Goal: Transaction & Acquisition: Purchase product/service

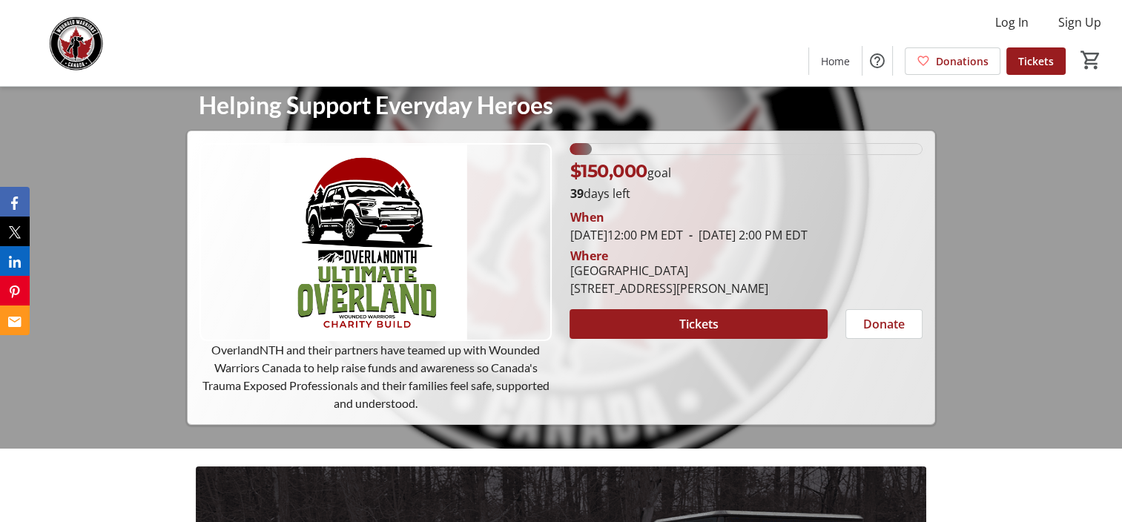
scroll to position [74, 0]
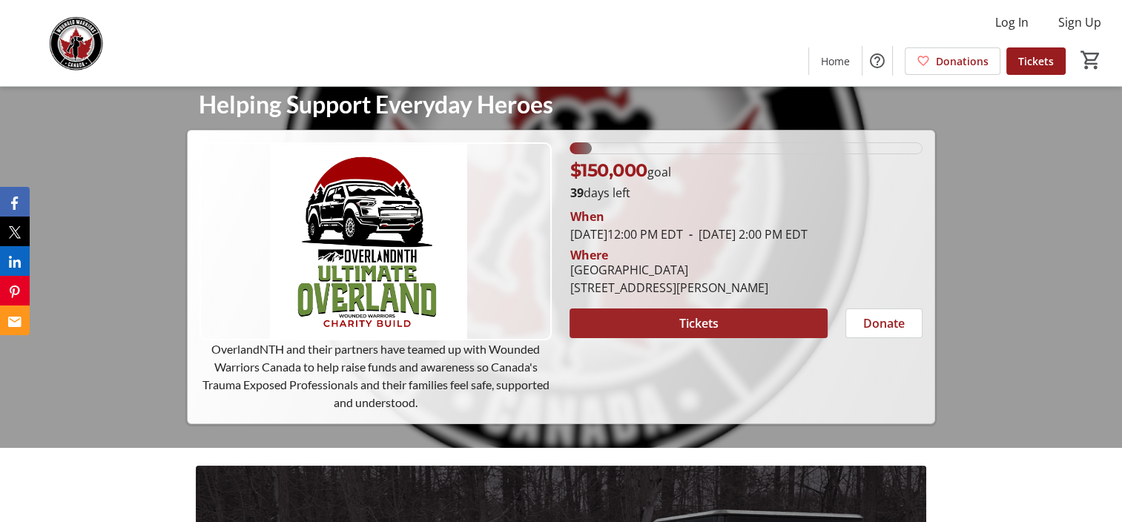
click at [731, 341] on span at bounding box center [698, 324] width 257 height 36
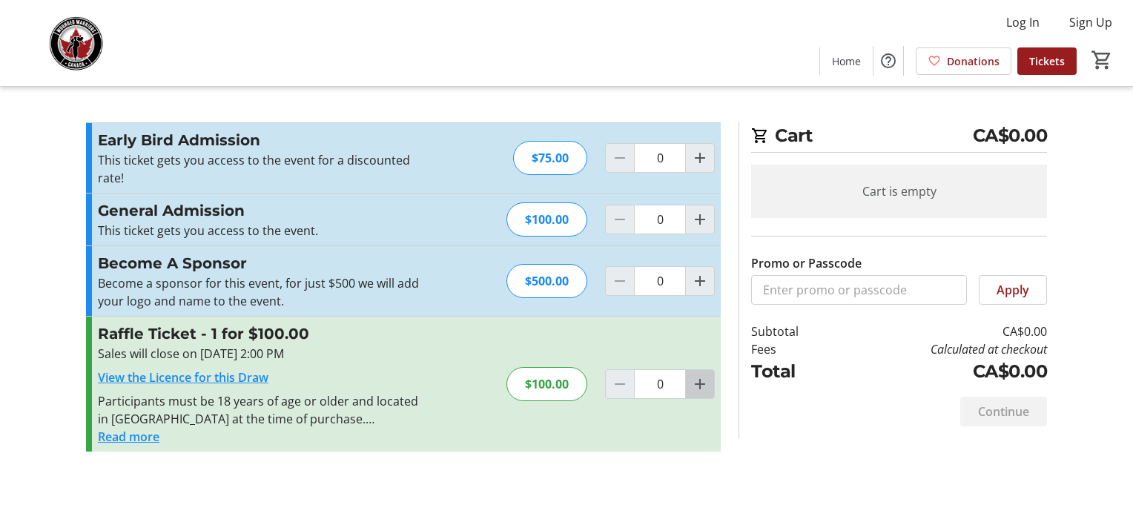
click at [707, 391] on mat-icon "Increment by one" at bounding box center [700, 384] width 18 height 18
type input "1"
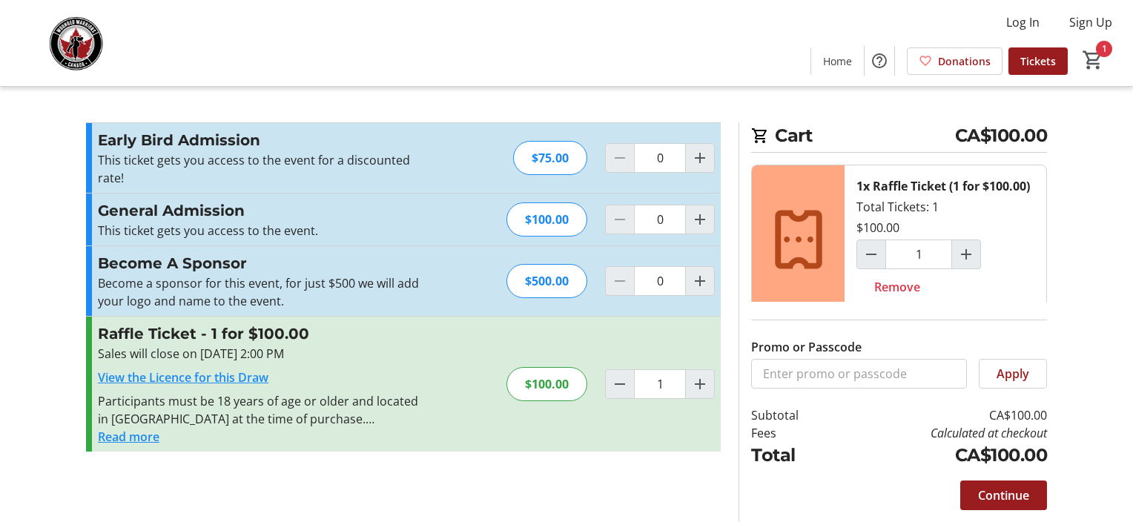
click at [122, 432] on button "Read more" at bounding box center [129, 437] width 62 height 18
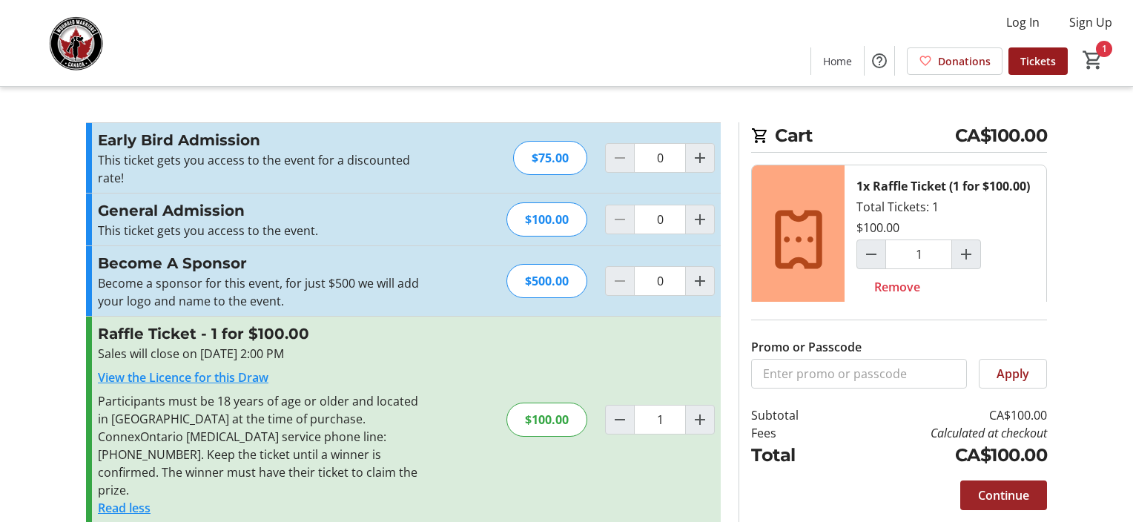
click at [1001, 498] on span "Continue" at bounding box center [1003, 495] width 51 height 18
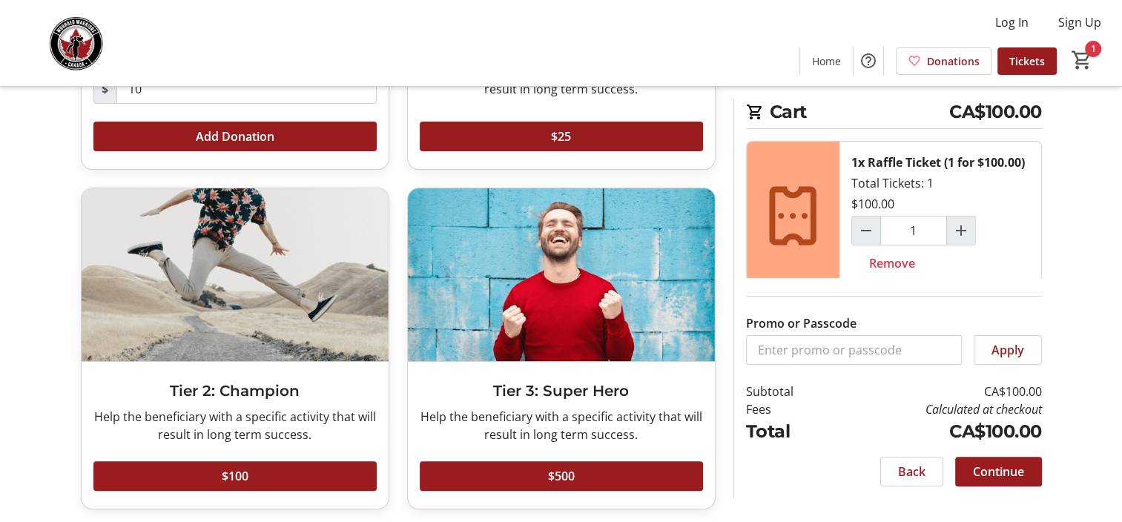
scroll to position [329, 0]
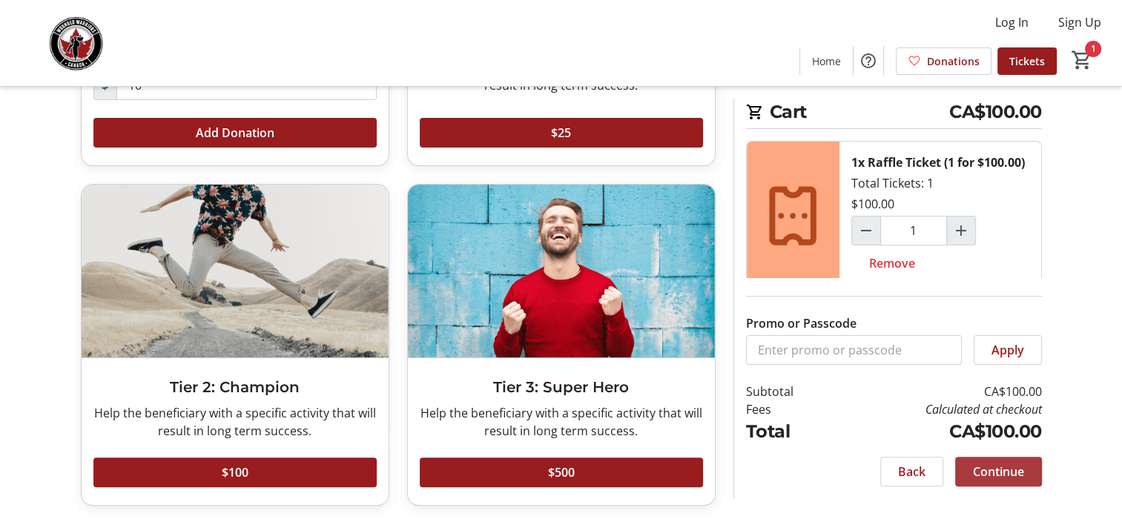
click at [979, 478] on span "Continue" at bounding box center [998, 472] width 51 height 18
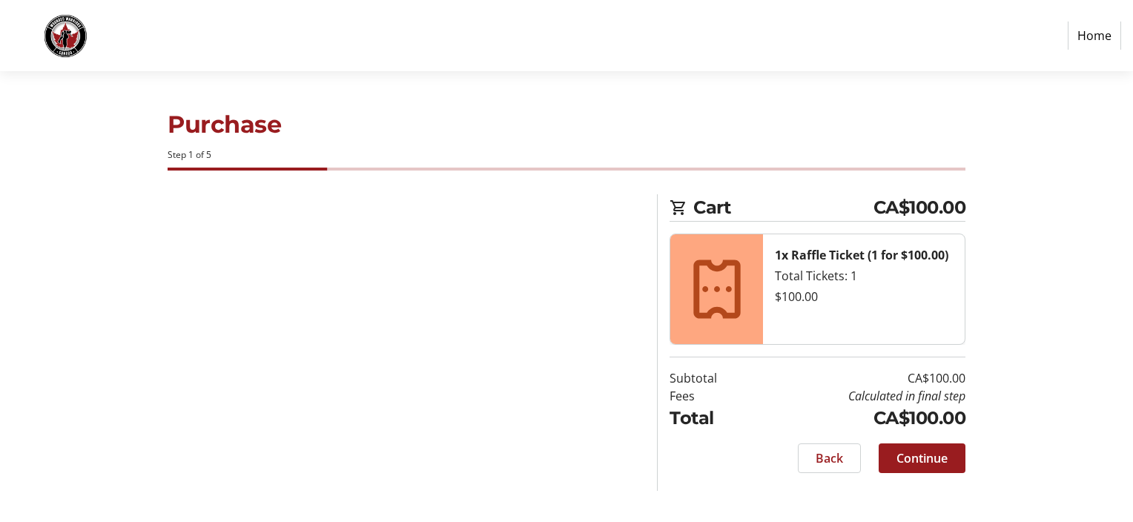
select select "CA"
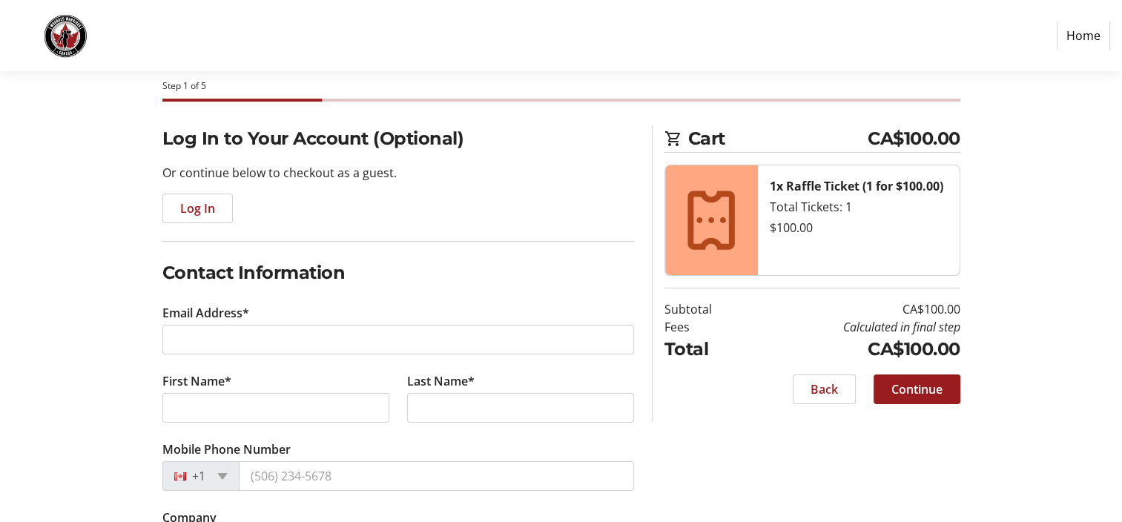
scroll to position [53, 0]
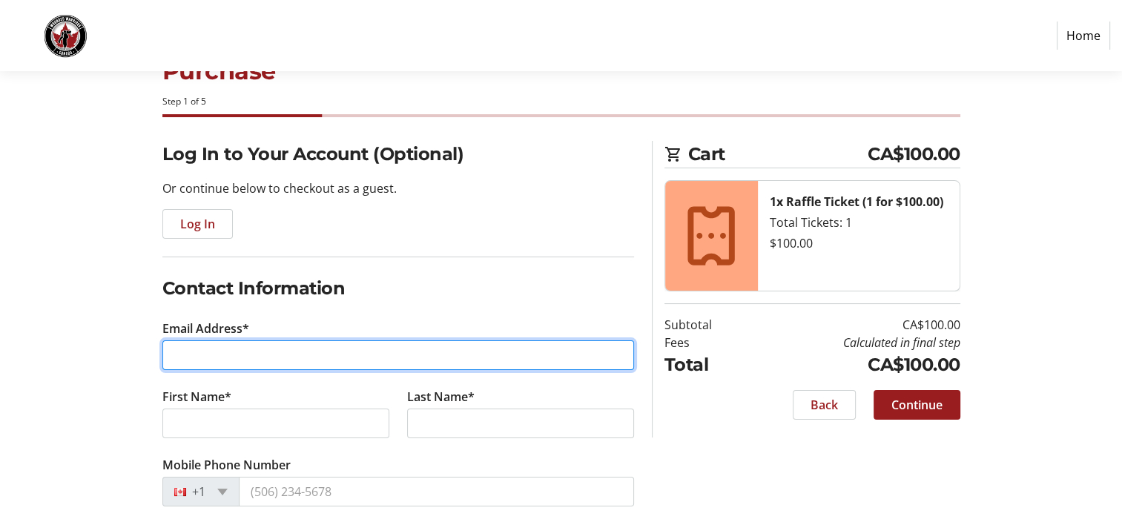
click at [278, 350] on input "Email Address*" at bounding box center [398, 355] width 472 height 30
type input "[EMAIL_ADDRESS][DOMAIN_NAME]"
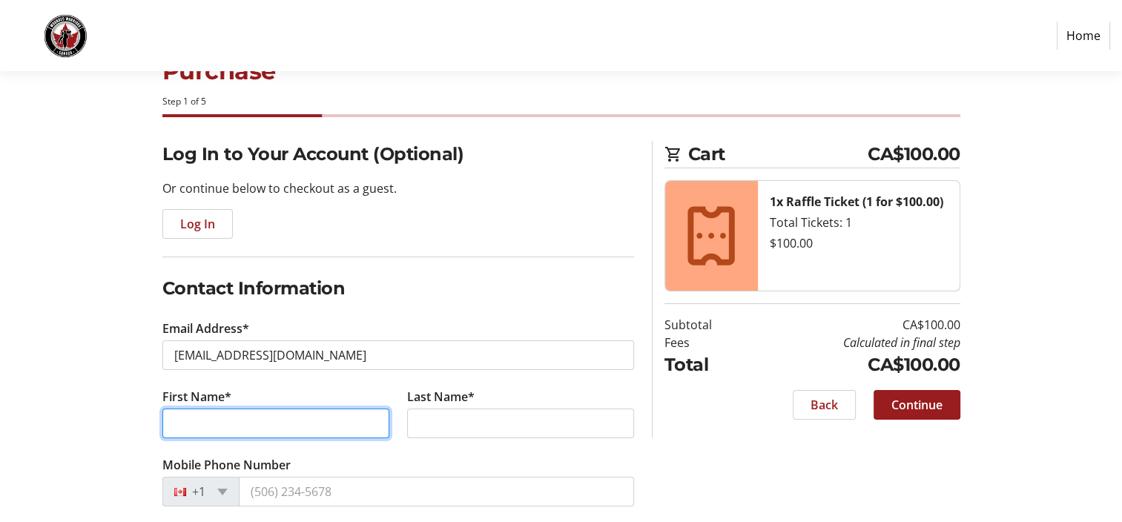
type input "[PERSON_NAME]"
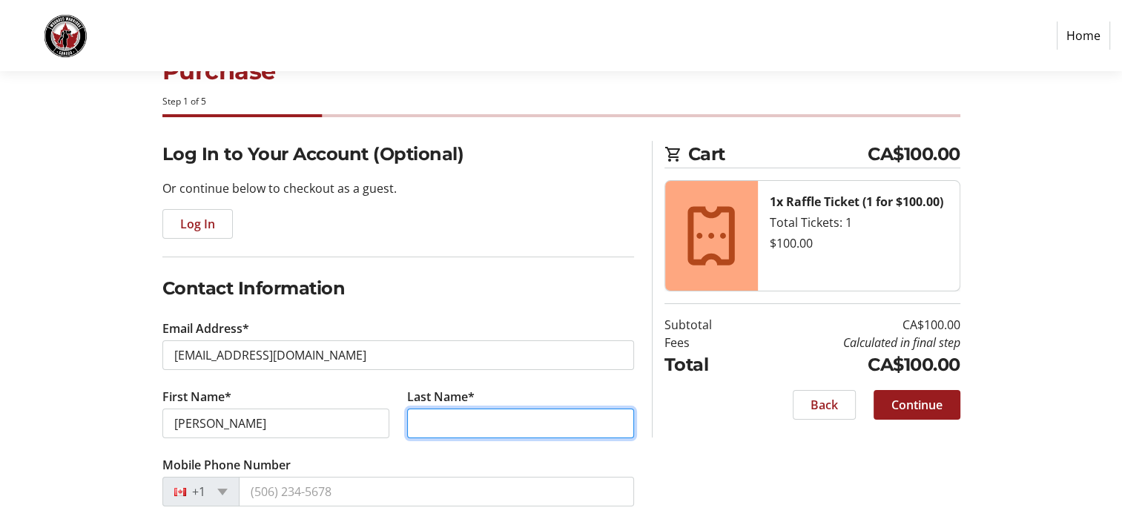
type input "[PERSON_NAME]"
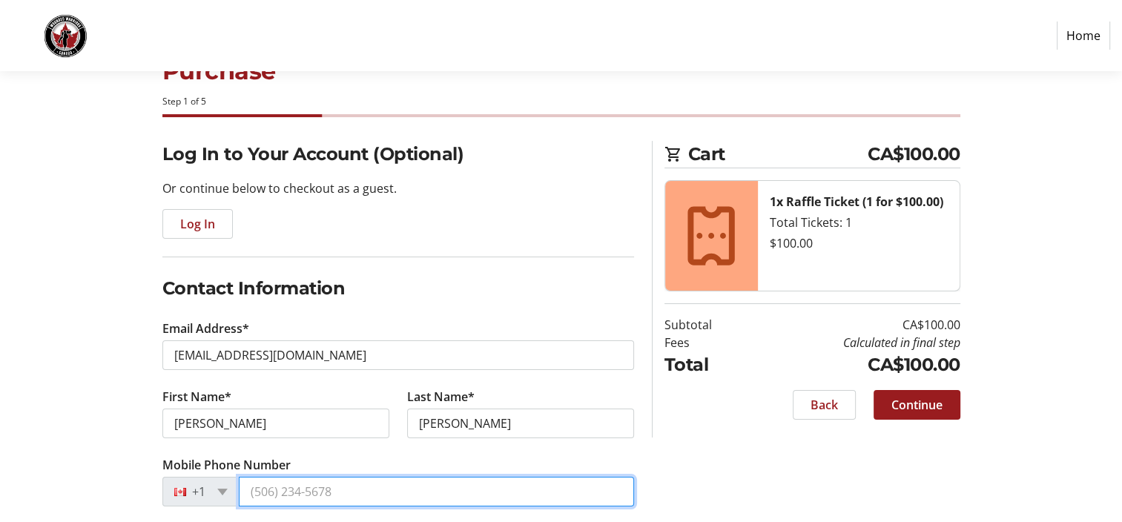
type input "[PHONE_NUMBER]"
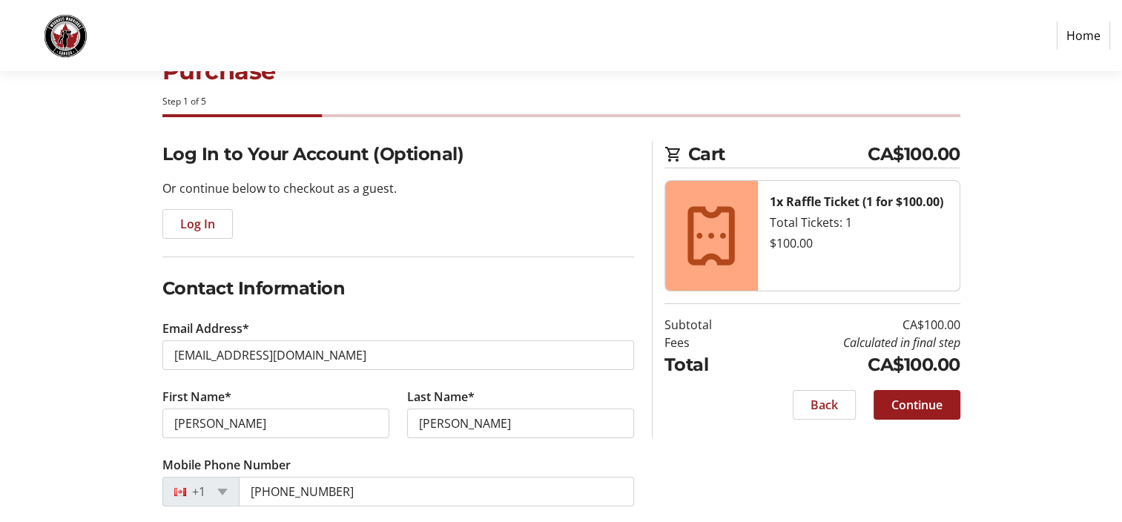
type input "Senior Buyer"
type input "[STREET_ADDRESS]"
type input "Mississauga"
select select "ON"
type input "L5N1B8"
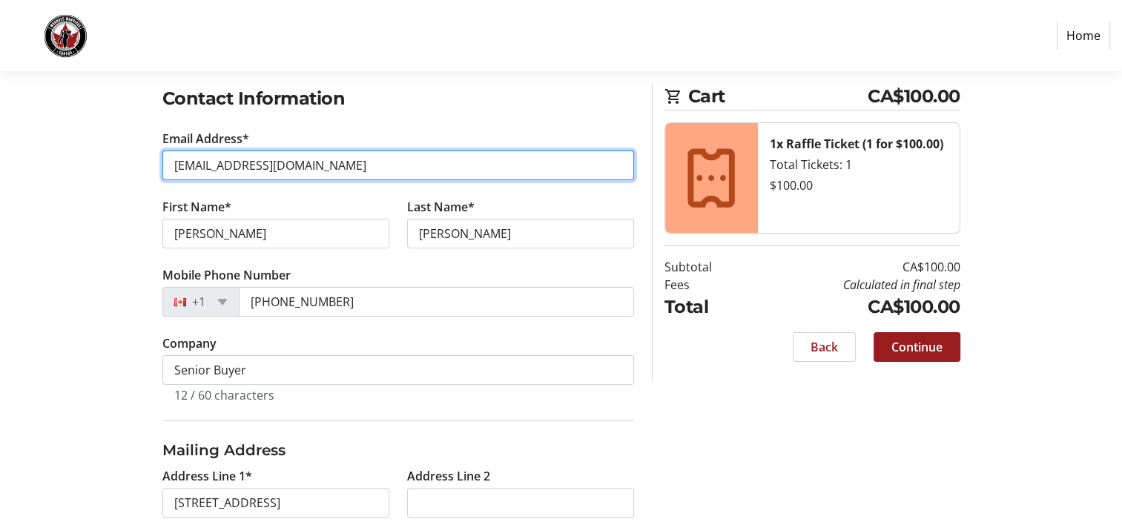
scroll to position [276, 0]
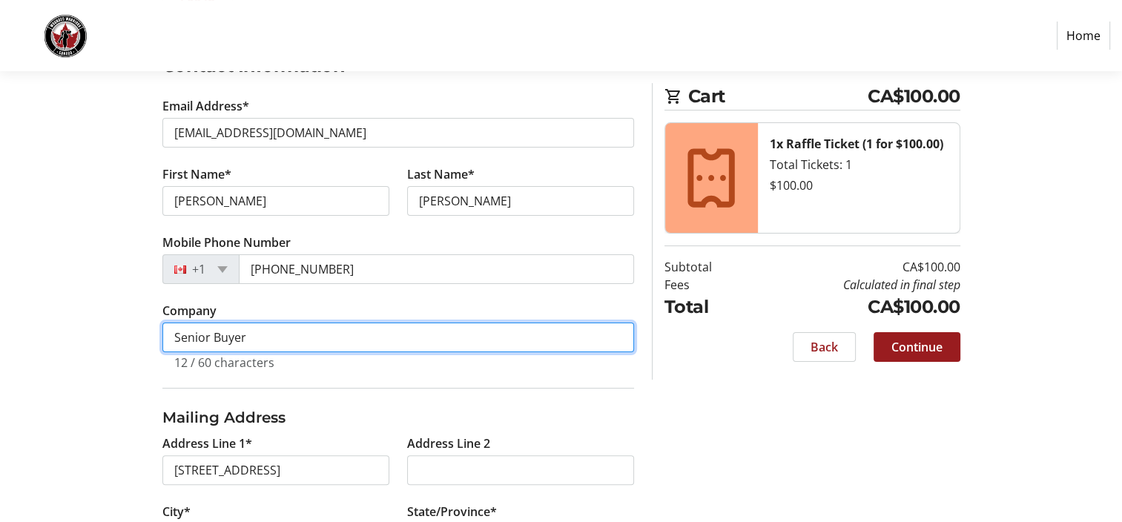
drag, startPoint x: 310, startPoint y: 343, endPoint x: 151, endPoint y: 332, distance: 159.1
click at [151, 332] on div "Log In to Your Account (Optional) Or continue below to checkout as a guest. Log…" at bounding box center [561, 369] width 979 height 903
type input "Essilor Canada"
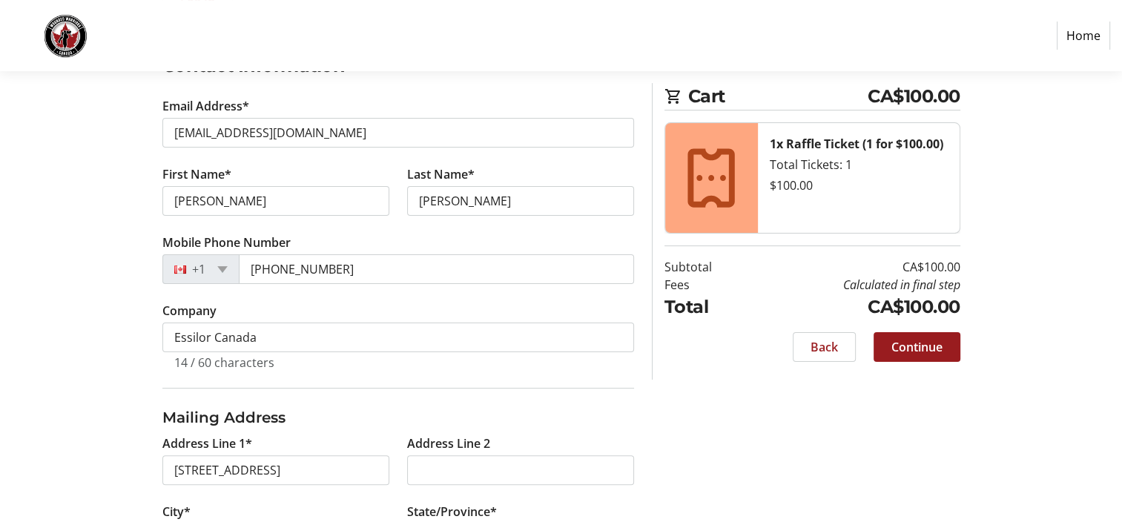
click at [101, 370] on div "Log In to Your Account (Optional) Or continue below to checkout as a guest. Log…" at bounding box center [561, 369] width 979 height 903
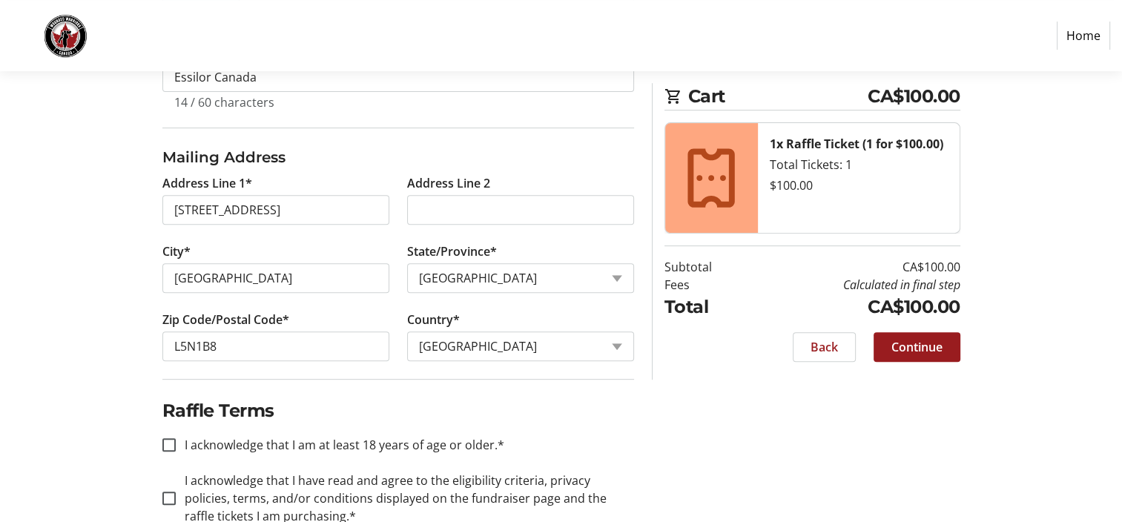
scroll to position [573, 0]
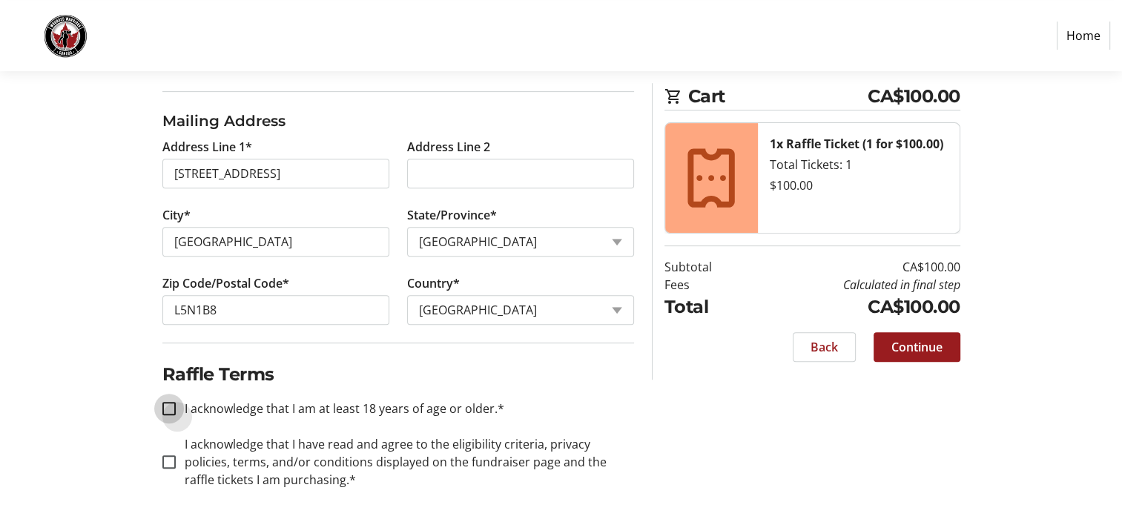
click at [166, 402] on input "I acknowledge that I am at least 18 years of age or older.*" at bounding box center [168, 408] width 13 height 13
checkbox input "true"
click at [163, 460] on input "I acknowledge that I have read and agree to the eligibility criteria, privacy p…" at bounding box center [168, 461] width 13 height 13
checkbox input "true"
click at [903, 340] on span "Continue" at bounding box center [916, 347] width 51 height 18
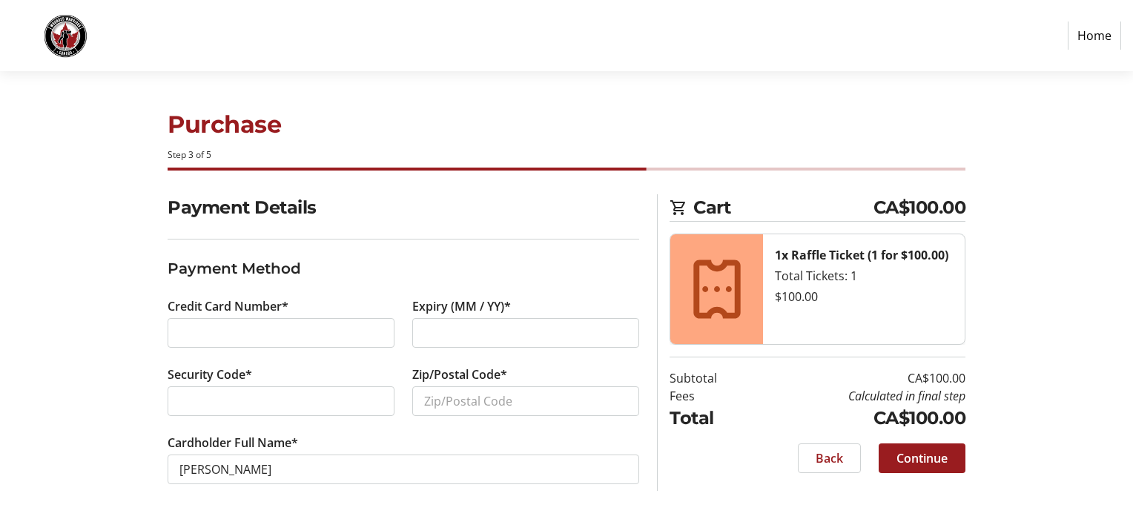
click at [424, 330] on iframe at bounding box center [525, 333] width 203 height 18
click at [358, 412] on div at bounding box center [281, 401] width 227 height 30
click at [489, 399] on input "Zip/Postal Code*" at bounding box center [525, 401] width 227 height 30
type input "L5N1B8"
click at [908, 452] on span "Continue" at bounding box center [922, 458] width 51 height 18
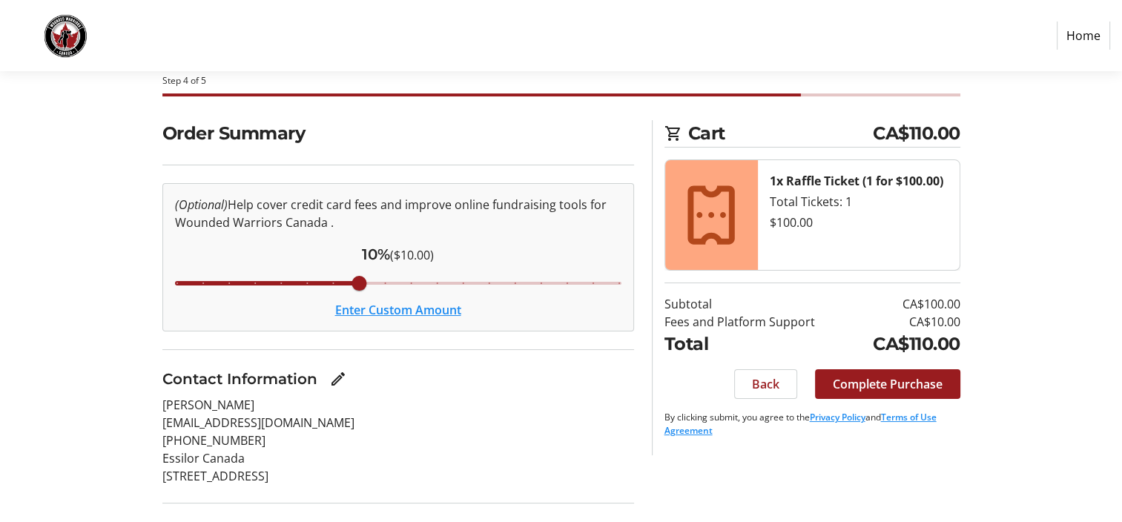
scroll to position [148, 0]
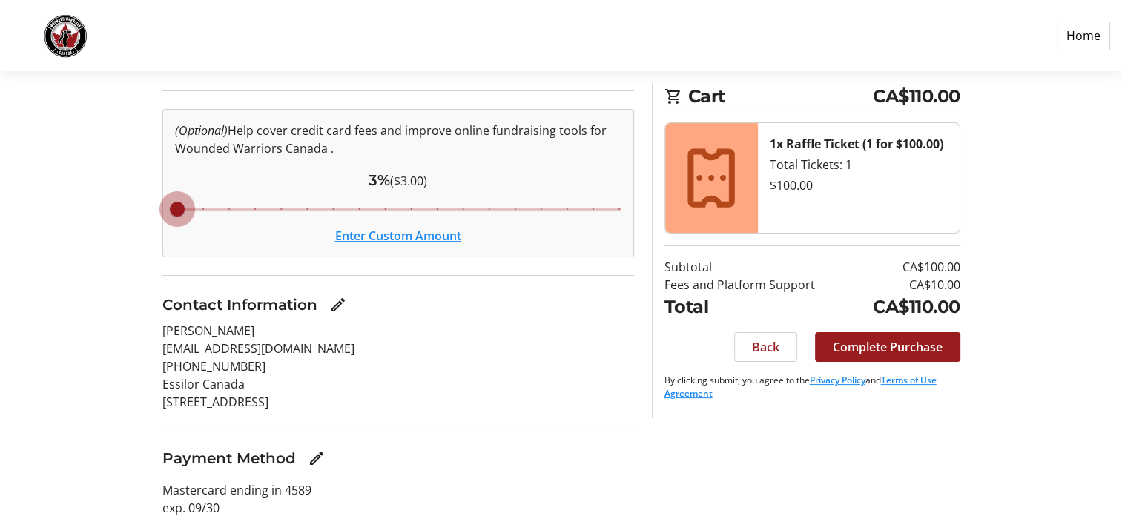
type input "3"
click at [175, 214] on input "Cover fees percentage" at bounding box center [398, 209] width 478 height 33
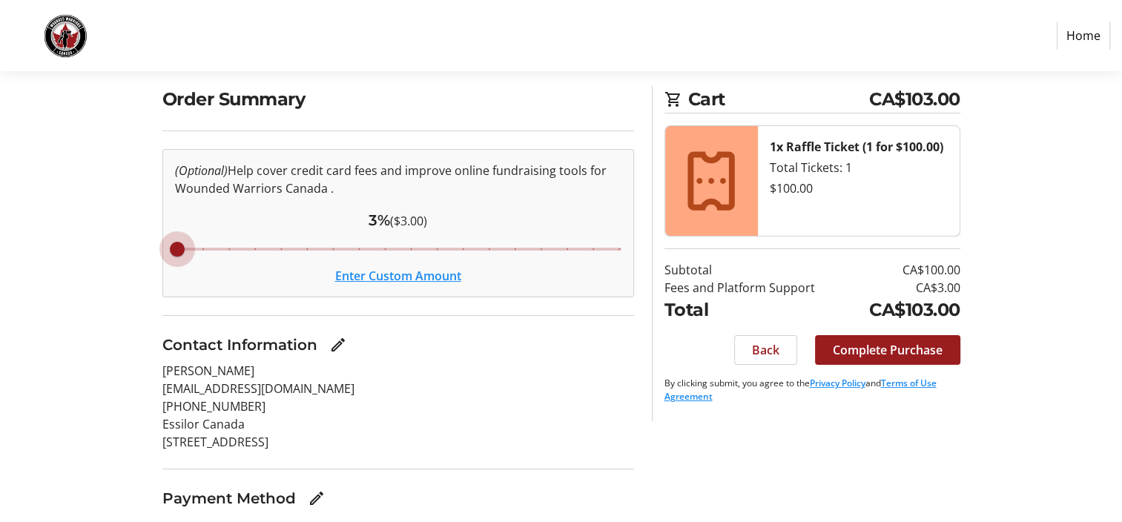
scroll to position [74, 0]
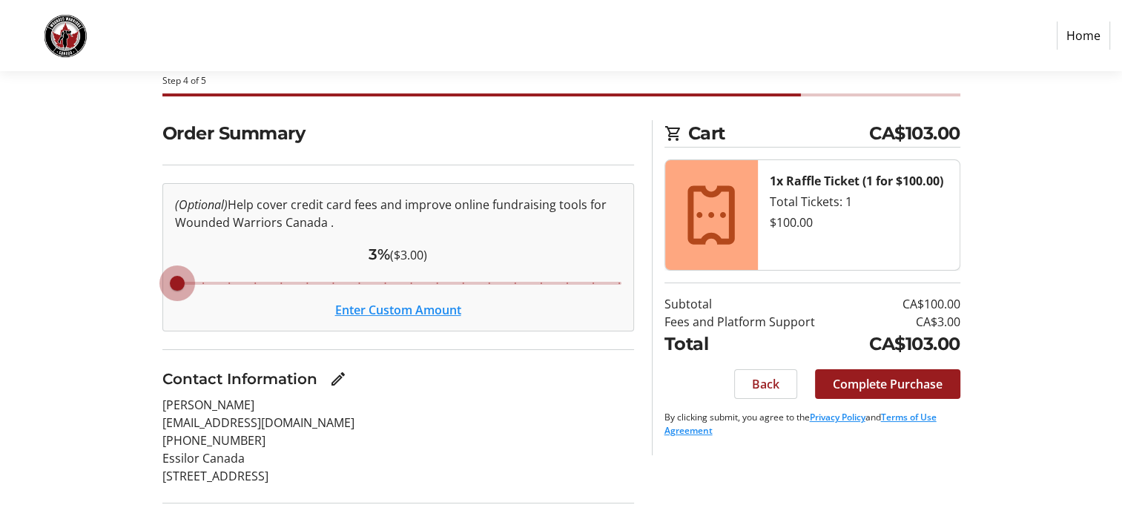
drag, startPoint x: 171, startPoint y: 282, endPoint x: 161, endPoint y: 285, distance: 10.8
click at [161, 285] on input "Cover fees percentage" at bounding box center [398, 283] width 478 height 33
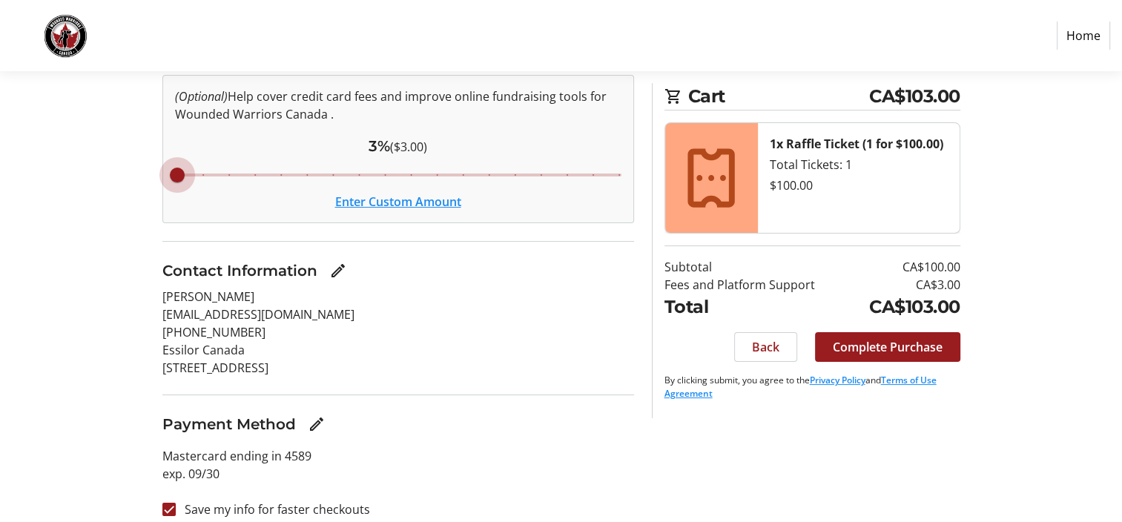
scroll to position [196, 0]
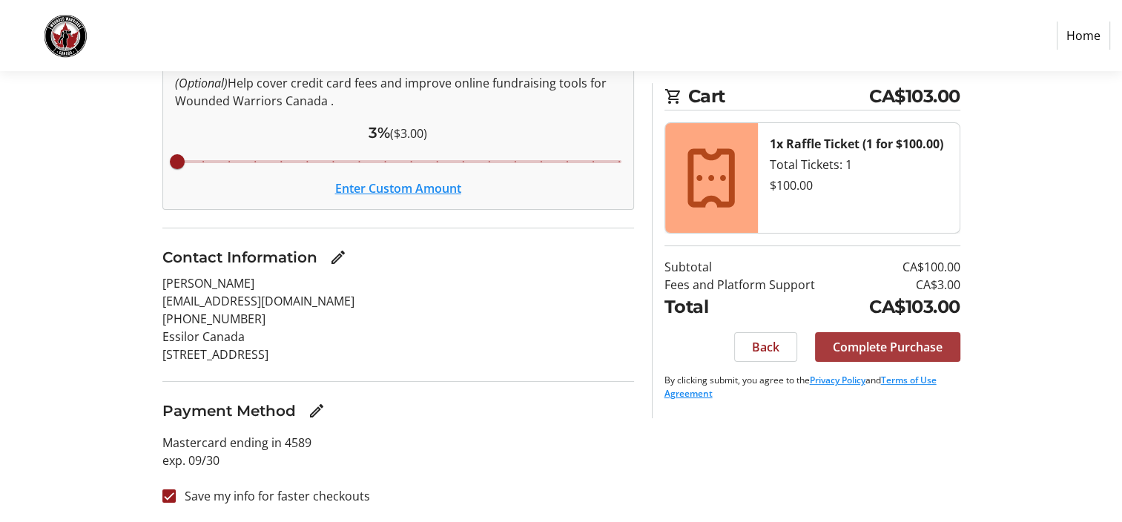
click at [851, 349] on span "Complete Purchase" at bounding box center [888, 347] width 110 height 18
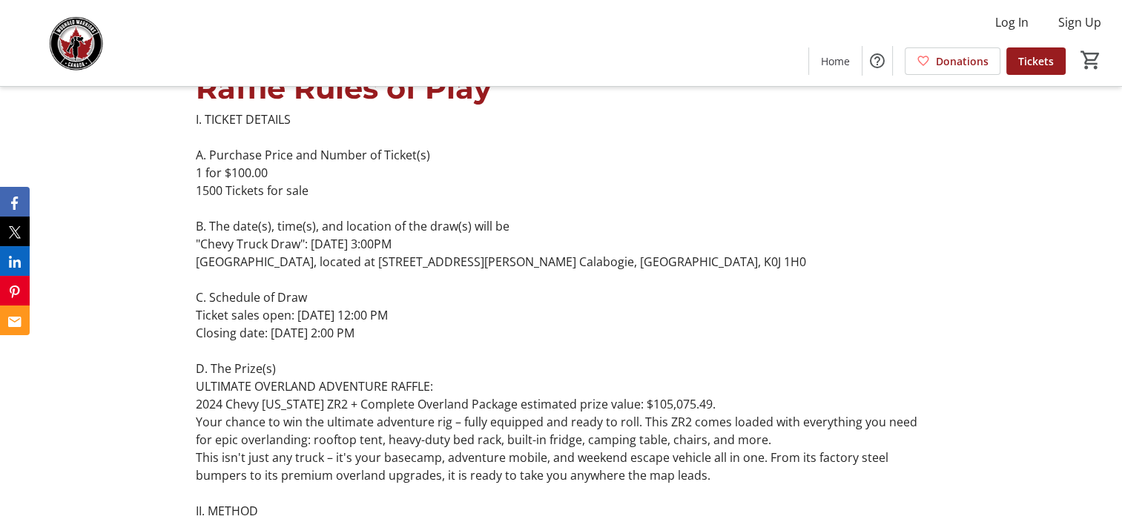
scroll to position [3115, 0]
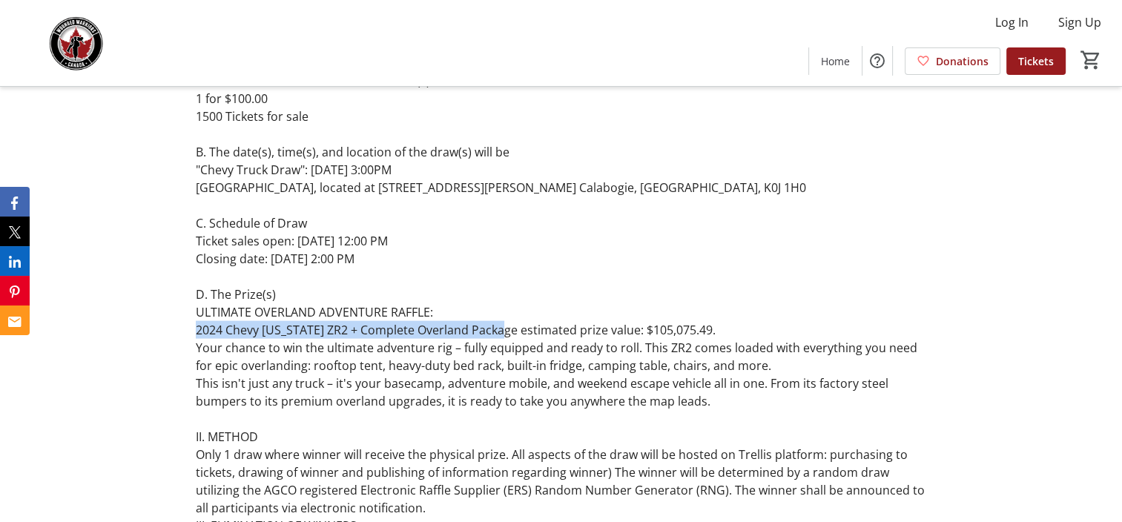
drag, startPoint x: 197, startPoint y: 327, endPoint x: 504, endPoint y: 336, distance: 307.1
click at [504, 336] on p "2024 Chevy [US_STATE] ZR2 + Complete Overland Package estimated prize value: $1…" at bounding box center [561, 330] width 730 height 18
copy p "2024 Chevy Colorado ZR2 + Complete Overland Package"
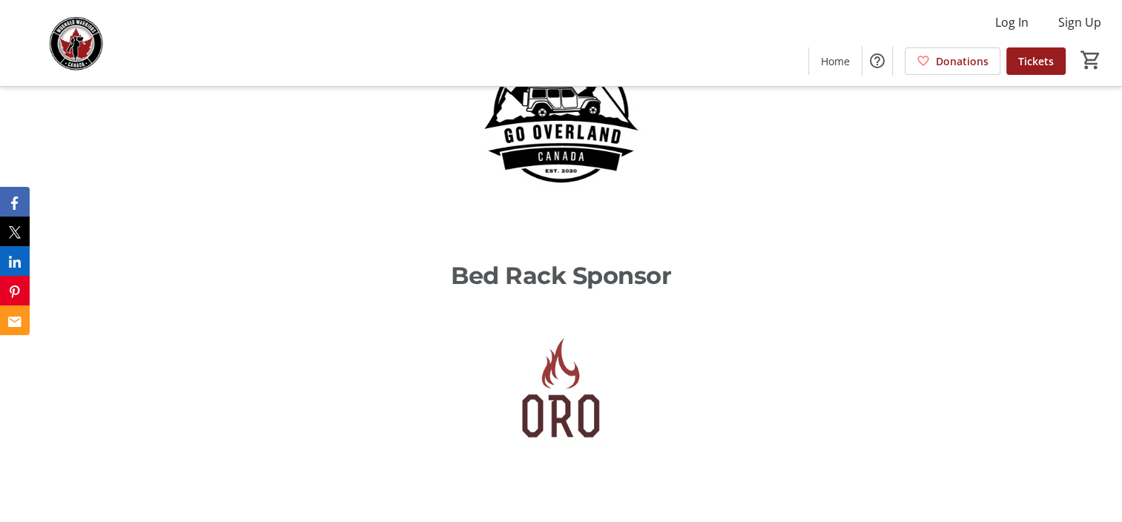
scroll to position [1632, 0]
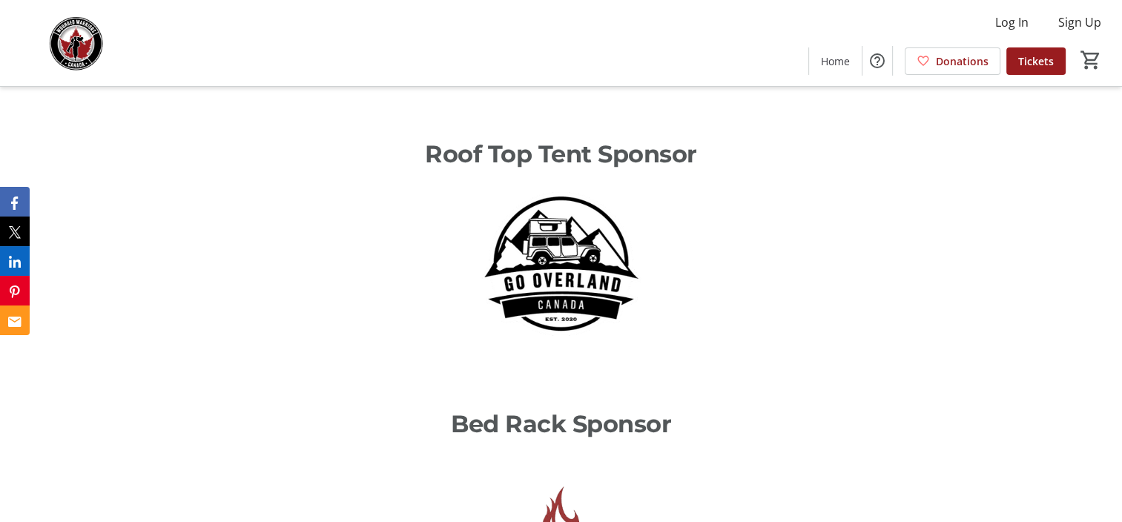
click at [527, 249] on img at bounding box center [560, 268] width 169 height 169
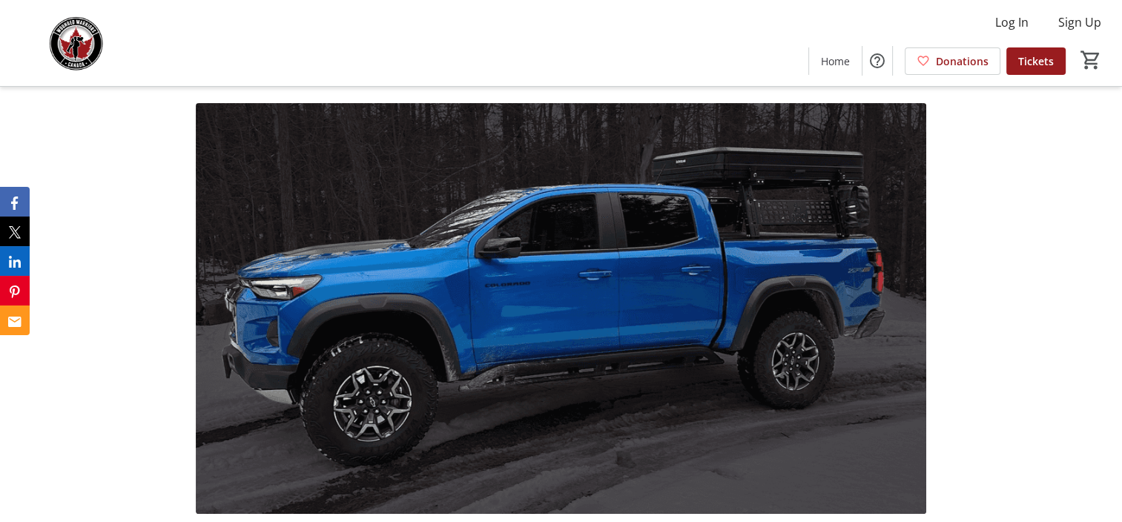
scroll to position [445, 0]
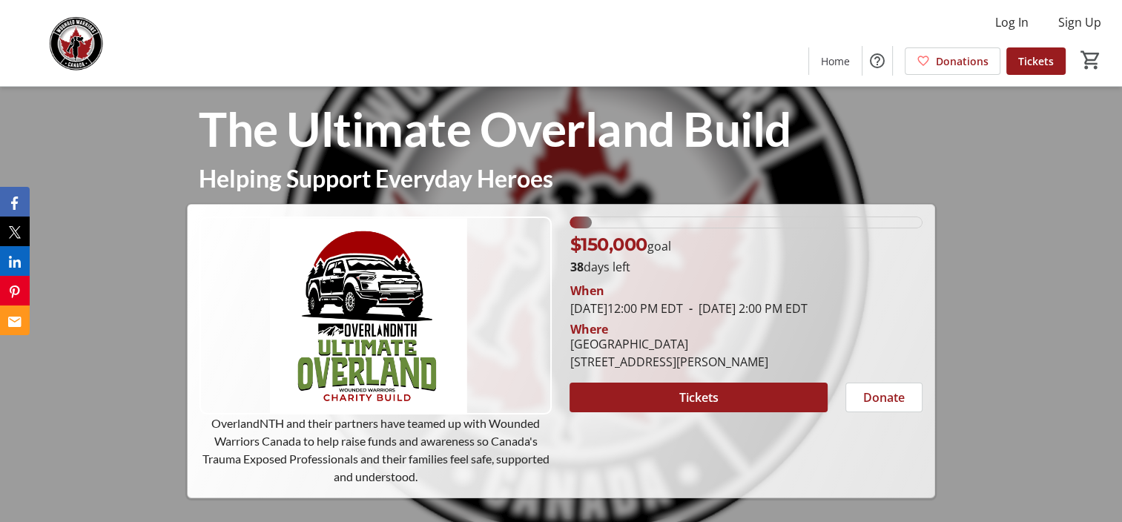
drag, startPoint x: 571, startPoint y: 357, endPoint x: 702, endPoint y: 357, distance: 131.3
click at [702, 353] on div "[GEOGRAPHIC_DATA]" at bounding box center [669, 344] width 198 height 18
copy div "[GEOGRAPHIC_DATA]"
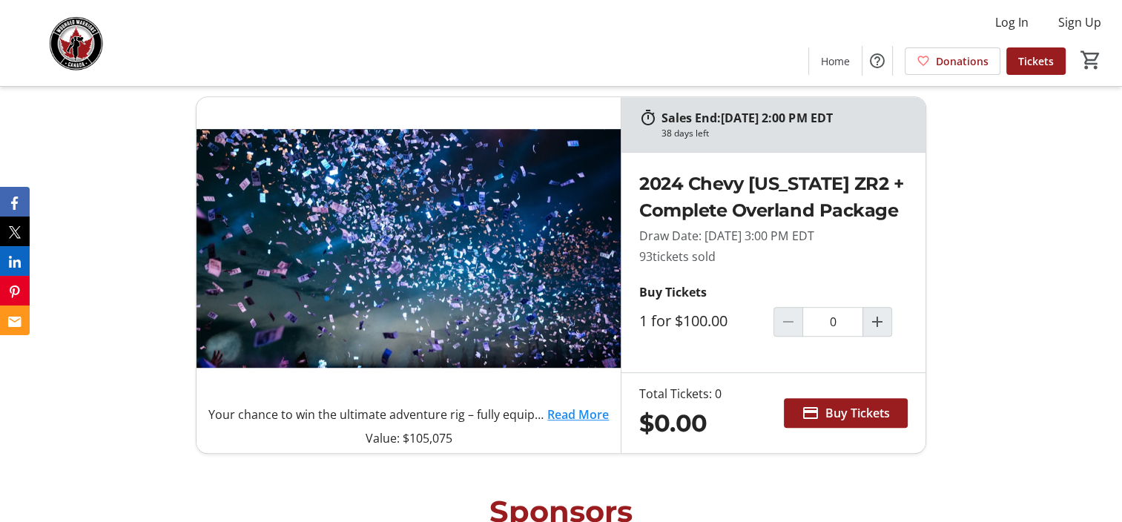
scroll to position [964, 0]
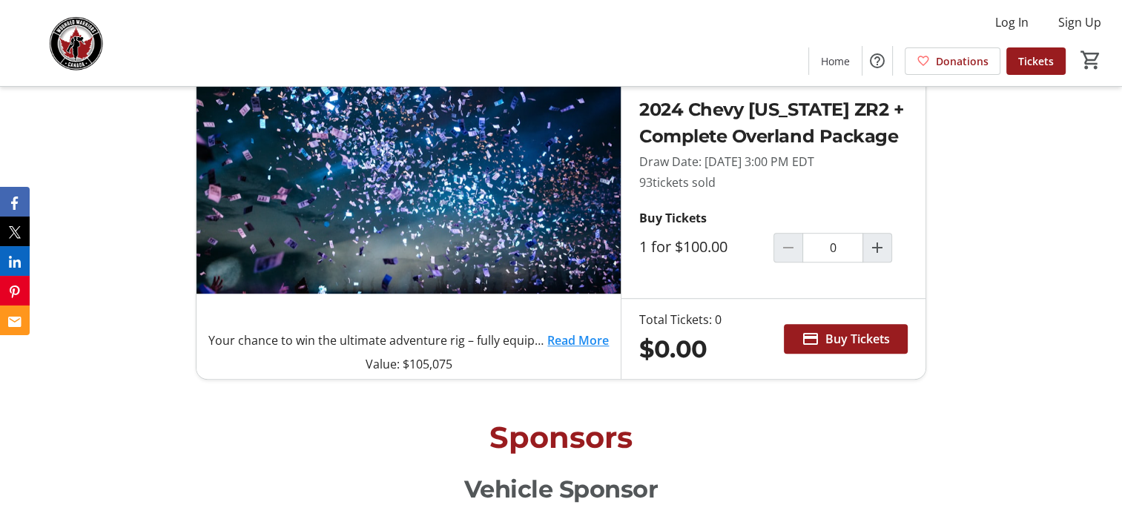
click at [564, 341] on link "Read More" at bounding box center [578, 340] width 62 height 18
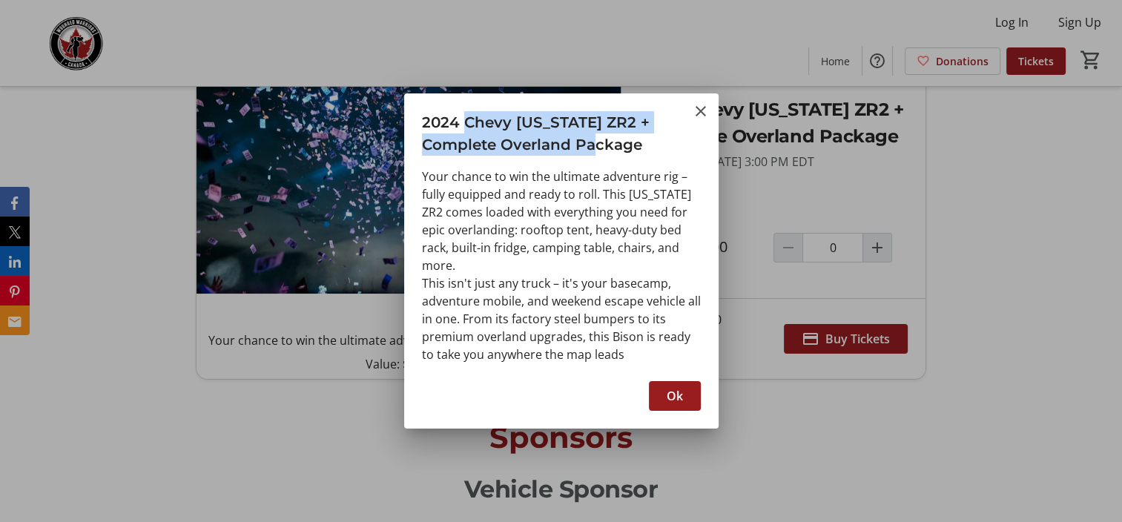
drag, startPoint x: 465, startPoint y: 123, endPoint x: 614, endPoint y: 151, distance: 151.7
click at [614, 151] on h3 "2024 Chevy [US_STATE] ZR2 + Complete Overland Package" at bounding box center [561, 129] width 314 height 73
click at [673, 392] on span "Ok" at bounding box center [675, 396] width 16 height 18
